Goal: Navigation & Orientation: Find specific page/section

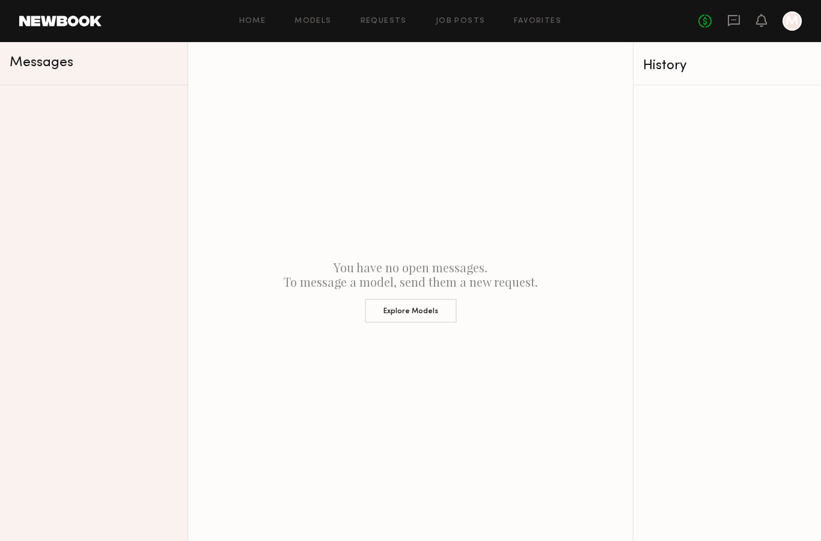
click at [735, 17] on icon at bounding box center [734, 20] width 13 height 13
click at [792, 29] on div at bounding box center [792, 20] width 19 height 19
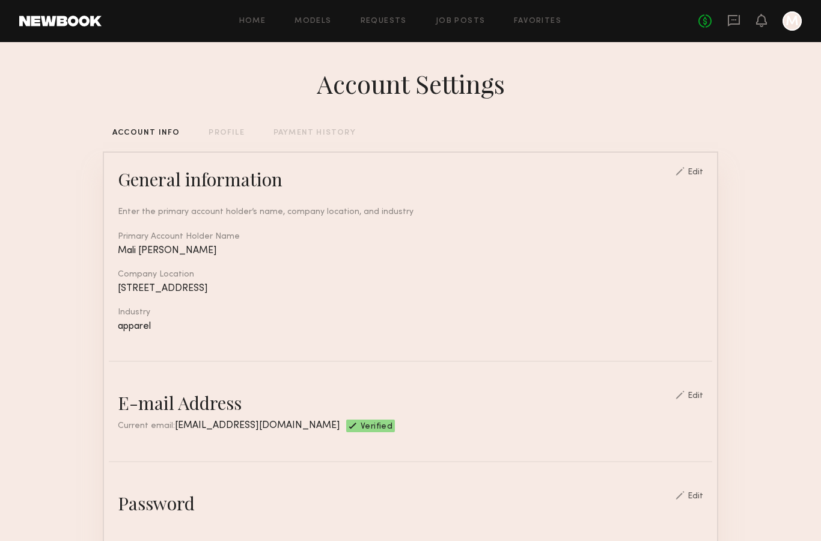
click at [732, 17] on icon at bounding box center [734, 20] width 13 height 13
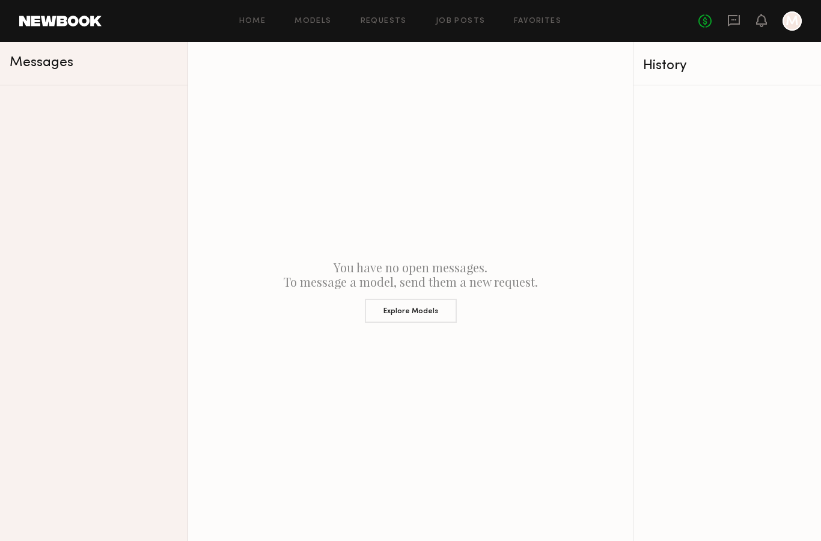
click at [51, 65] on span "Messages" at bounding box center [42, 63] width 64 height 14
click at [399, 23] on link "Requests" at bounding box center [384, 21] width 46 height 8
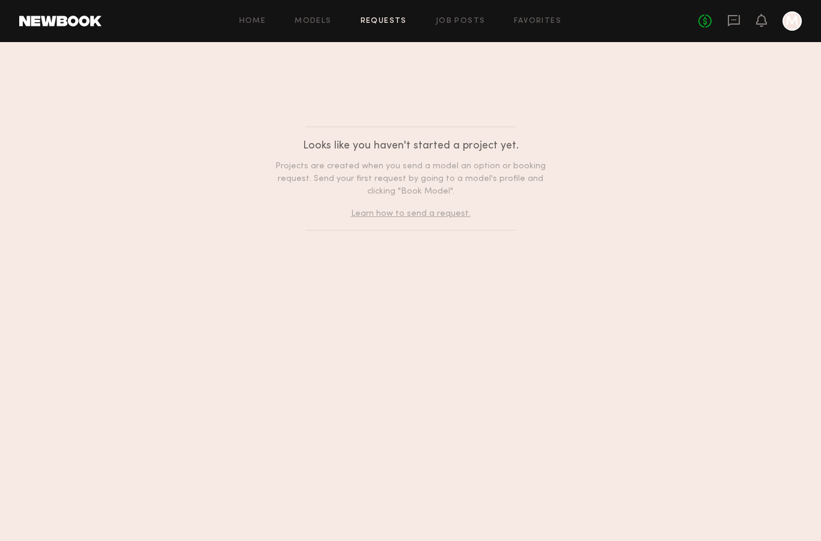
click at [558, 22] on link "Favorites" at bounding box center [538, 21] width 48 height 8
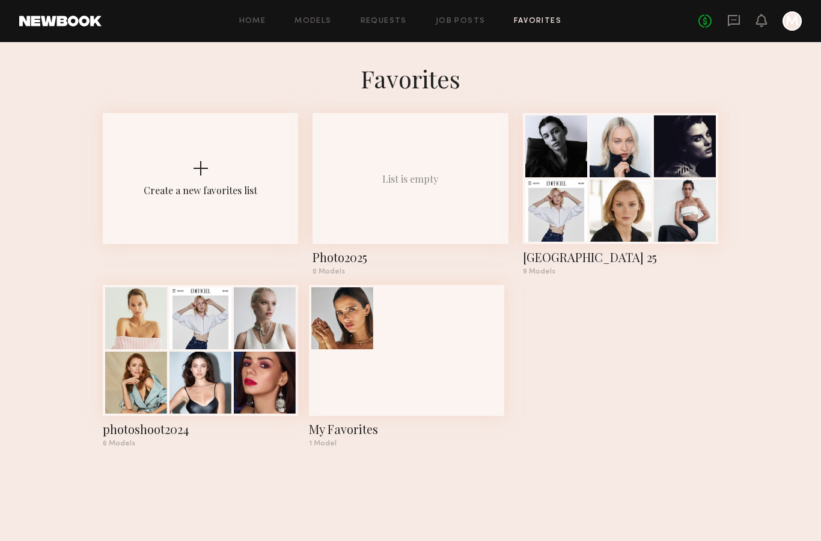
click at [734, 28] on link at bounding box center [734, 21] width 13 height 15
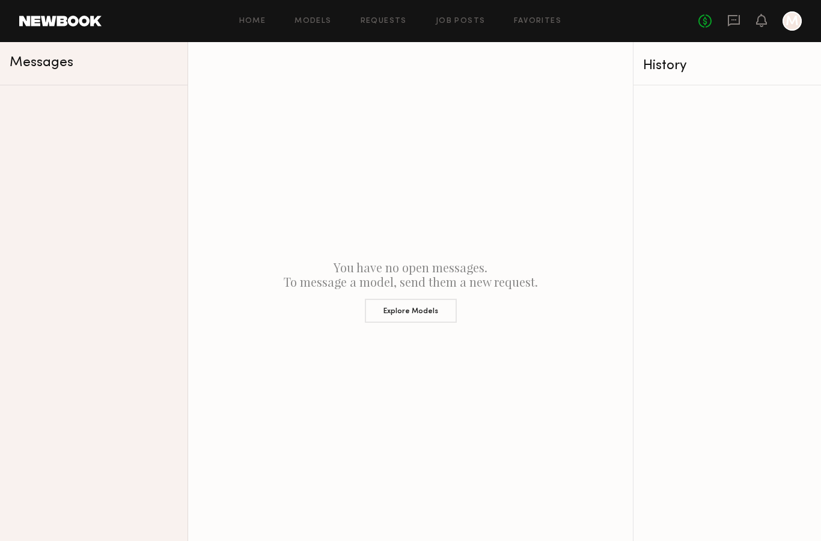
click at [53, 66] on span "Messages" at bounding box center [42, 63] width 64 height 14
click at [386, 22] on link "Requests" at bounding box center [384, 21] width 46 height 8
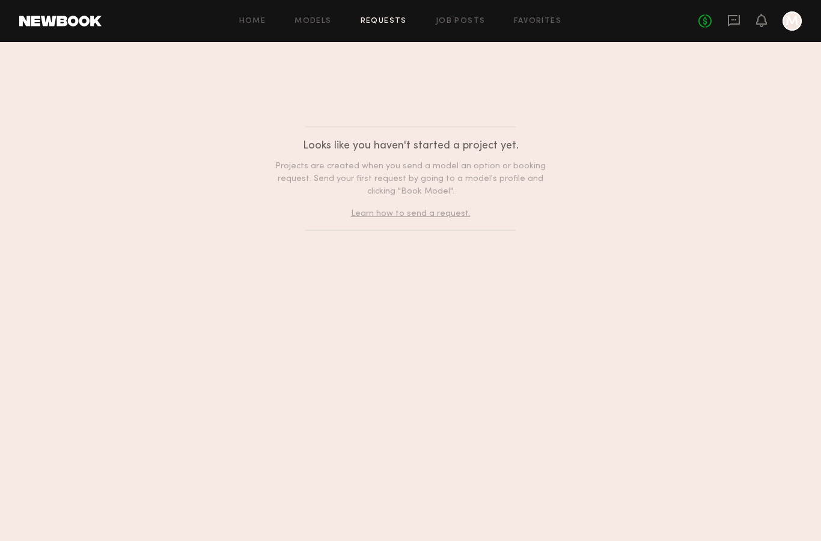
click at [801, 12] on icon "M" at bounding box center [792, 20] width 19 height 19
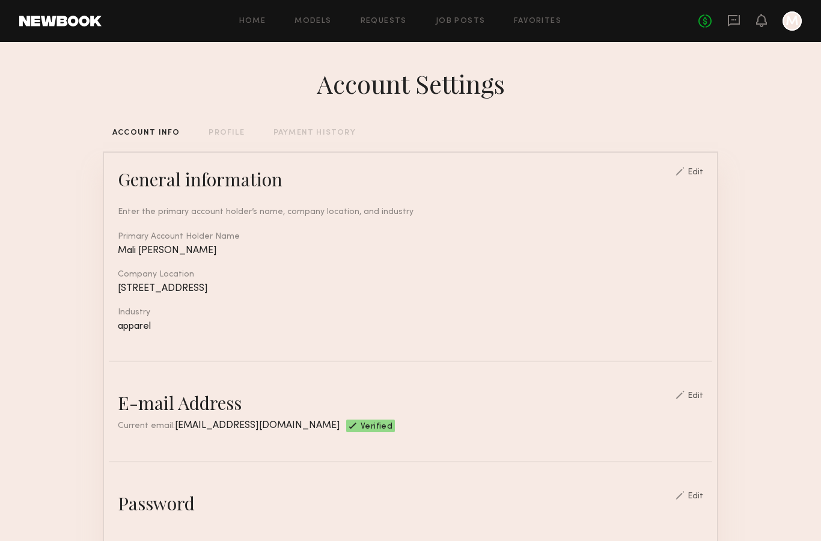
click at [737, 16] on icon at bounding box center [734, 20] width 12 height 11
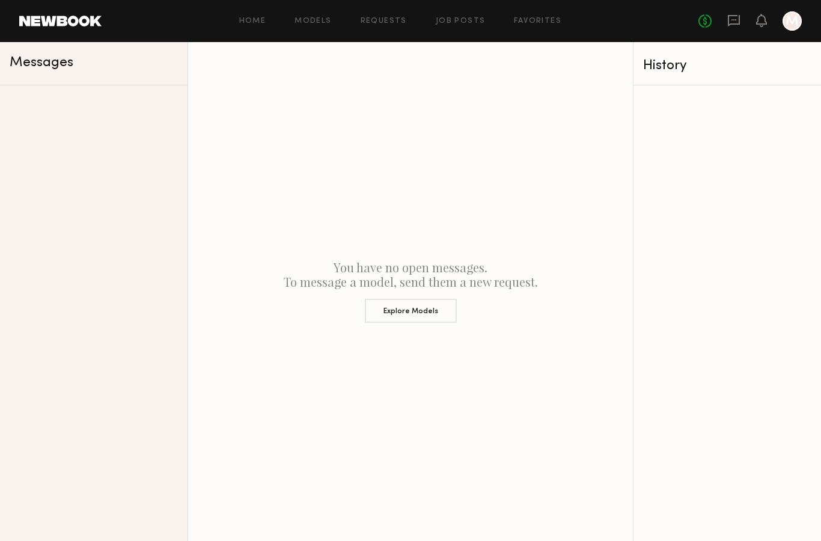
click at [678, 69] on div "History" at bounding box center [727, 66] width 168 height 14
click at [672, 63] on div "History" at bounding box center [727, 66] width 168 height 14
click at [434, 311] on button "Explore Models" at bounding box center [411, 311] width 92 height 24
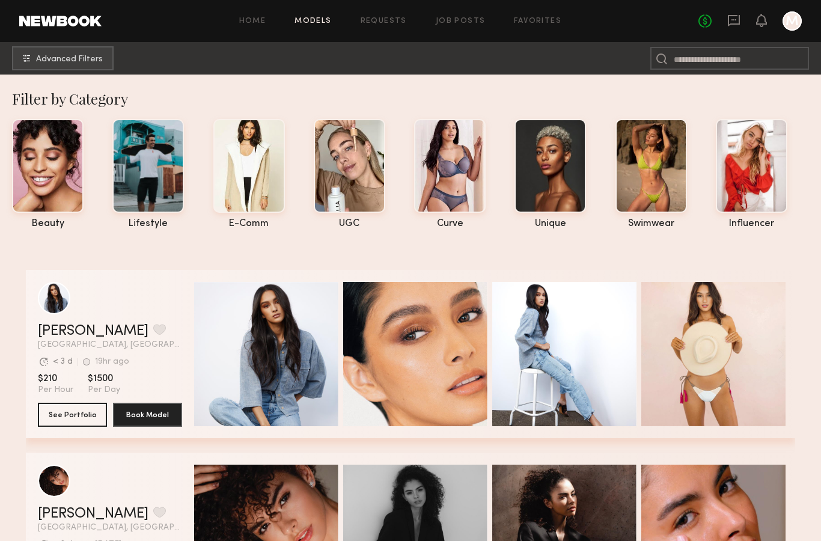
click at [705, 26] on link "No fees up to $5,000" at bounding box center [705, 20] width 13 height 13
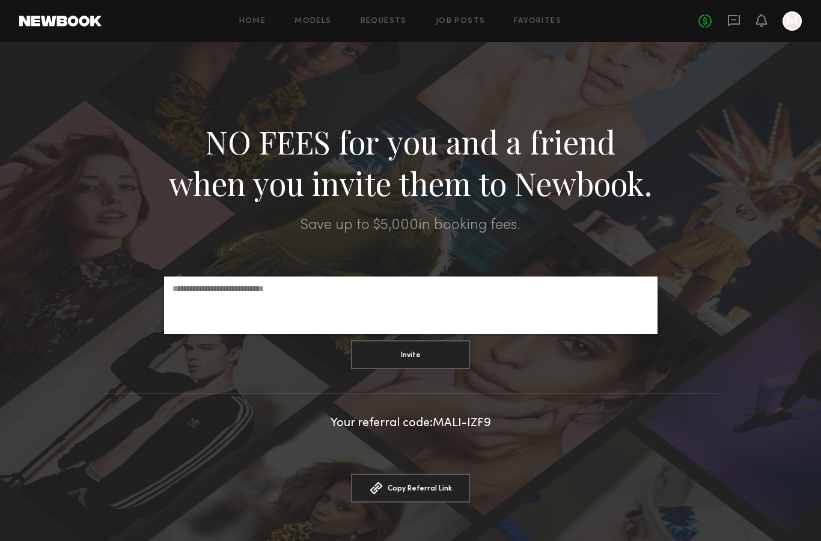
click at [705, 20] on link "No fees up to $5,000" at bounding box center [705, 20] width 13 height 13
click at [739, 23] on icon at bounding box center [734, 20] width 12 height 11
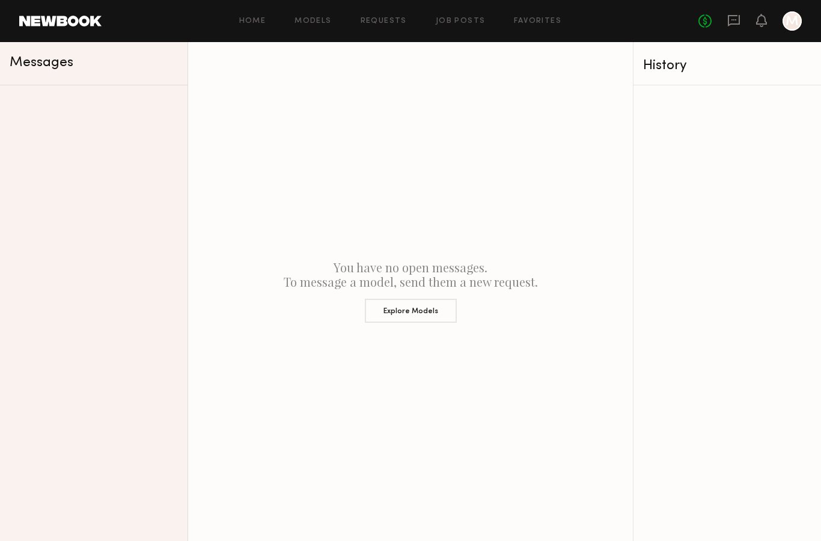
click at [381, 23] on link "Requests" at bounding box center [384, 21] width 46 height 8
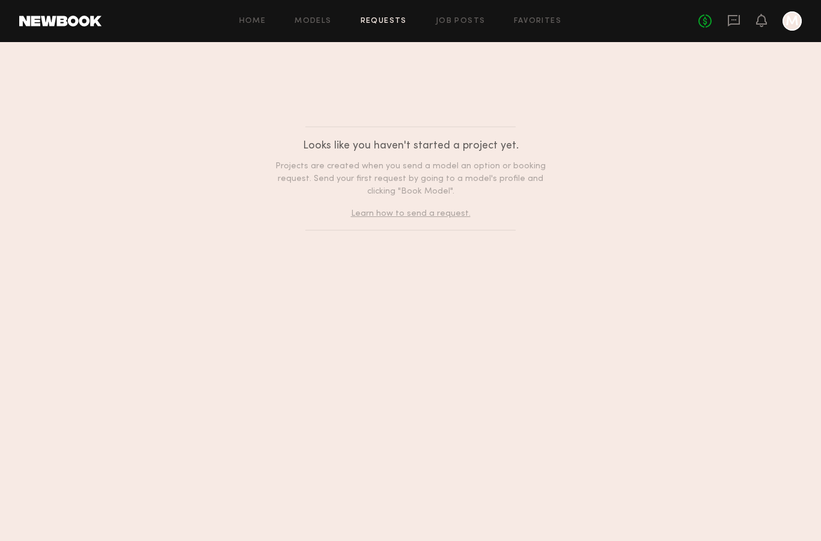
click at [260, 22] on link "Home" at bounding box center [252, 21] width 27 height 8
